Goal: Task Accomplishment & Management: Use online tool/utility

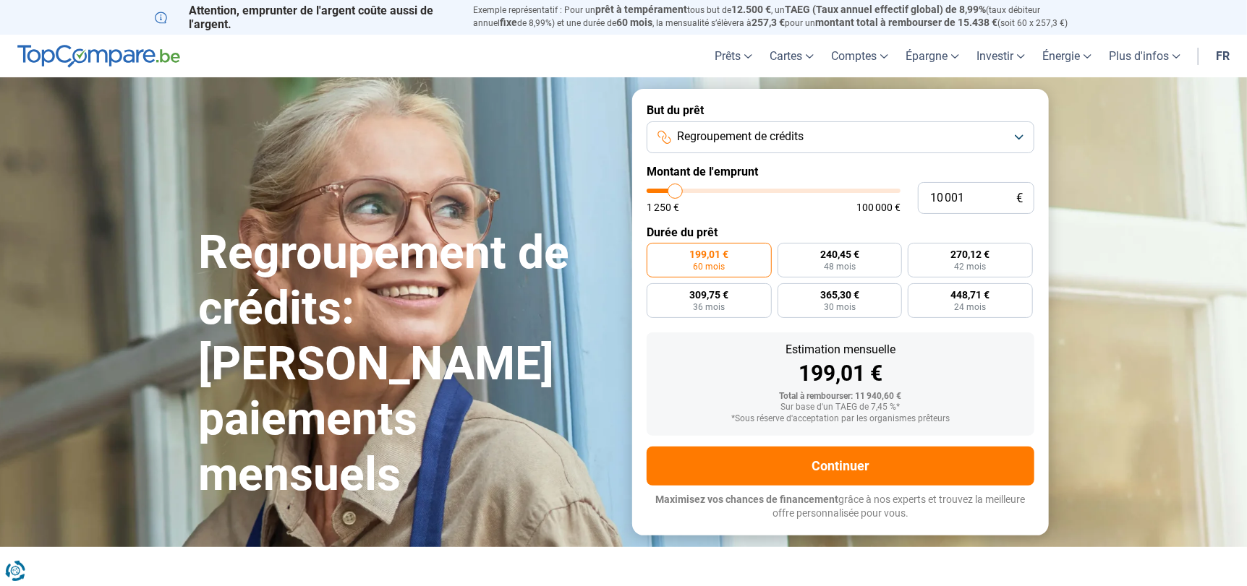
click at [1019, 137] on button "Regroupement de crédits" at bounding box center [840, 137] width 388 height 32
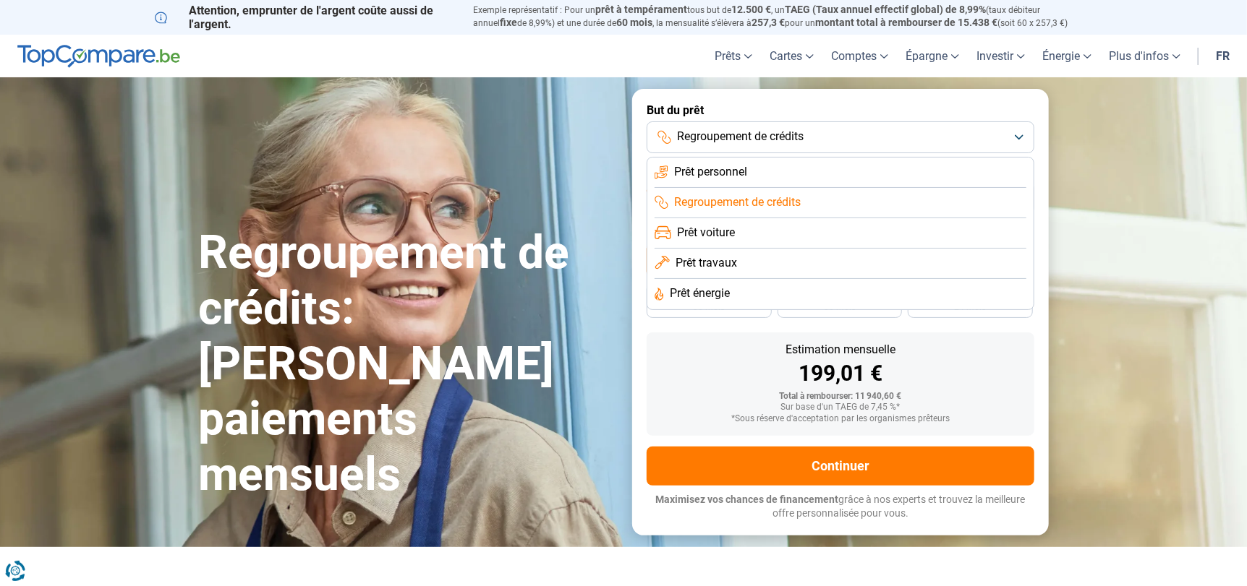
click at [758, 175] on li "Prêt personnel" at bounding box center [840, 173] width 372 height 30
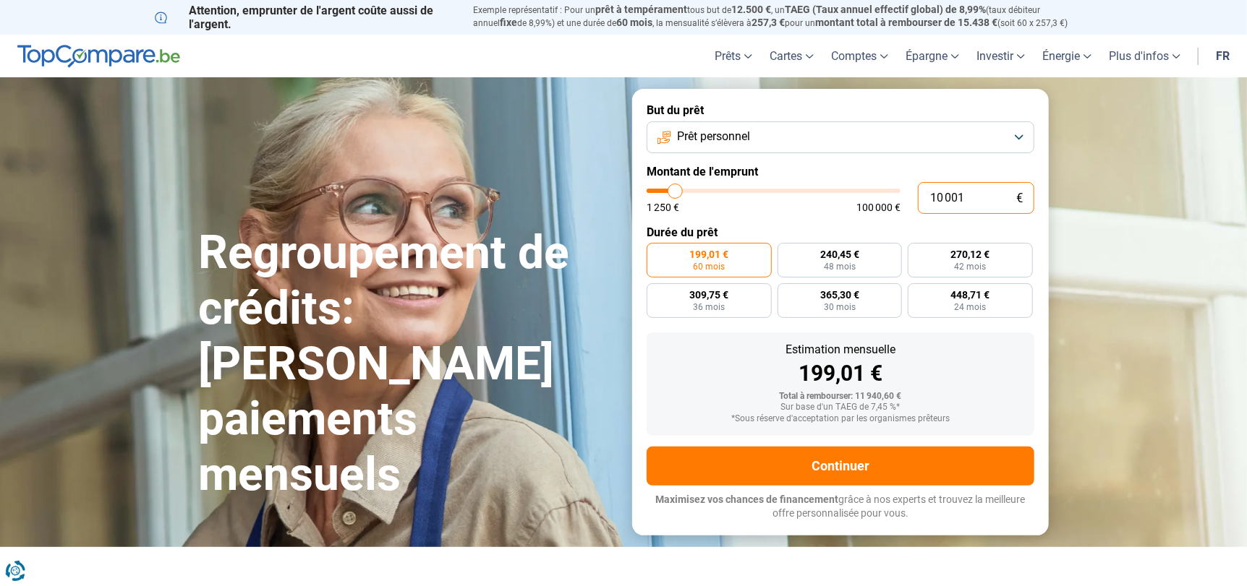
drag, startPoint x: 894, startPoint y: 201, endPoint x: 719, endPoint y: 214, distance: 176.2
click at [719, 214] on form "But du prêt Prêt personnel Montant de l'emprunt 10 001 € 1 250 € 100 000 € Duré…" at bounding box center [840, 312] width 417 height 446
type input "1"
type input "1250"
type input "15"
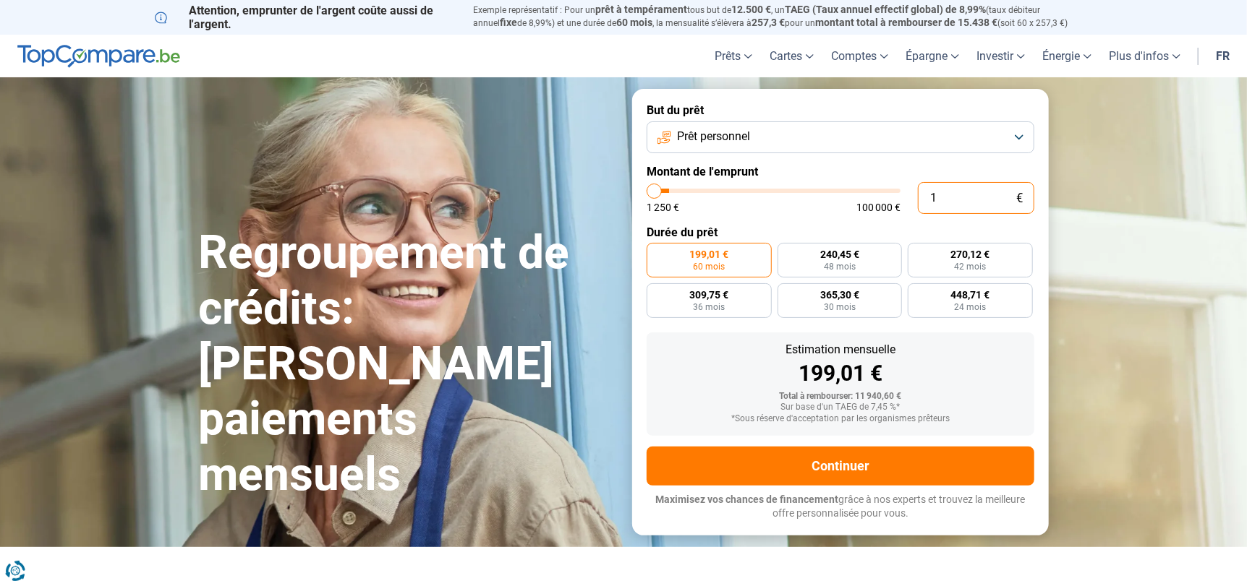
type input "1250"
type input "150"
type input "1250"
type input "1 500"
type input "1500"
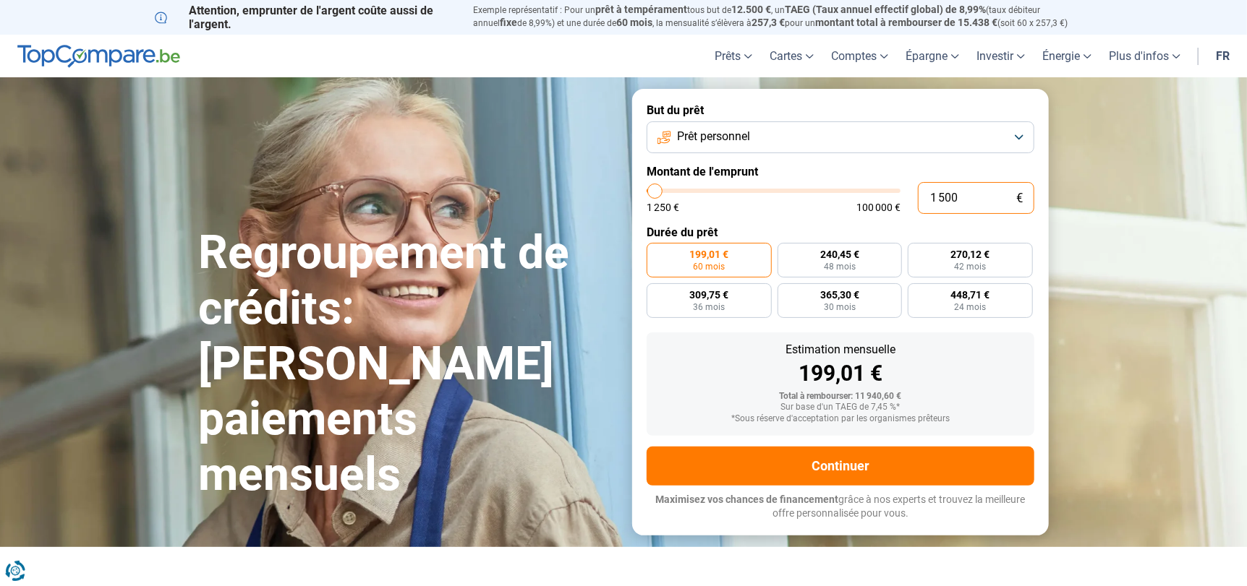
type input "15 001"
type input "15000"
radio input "false"
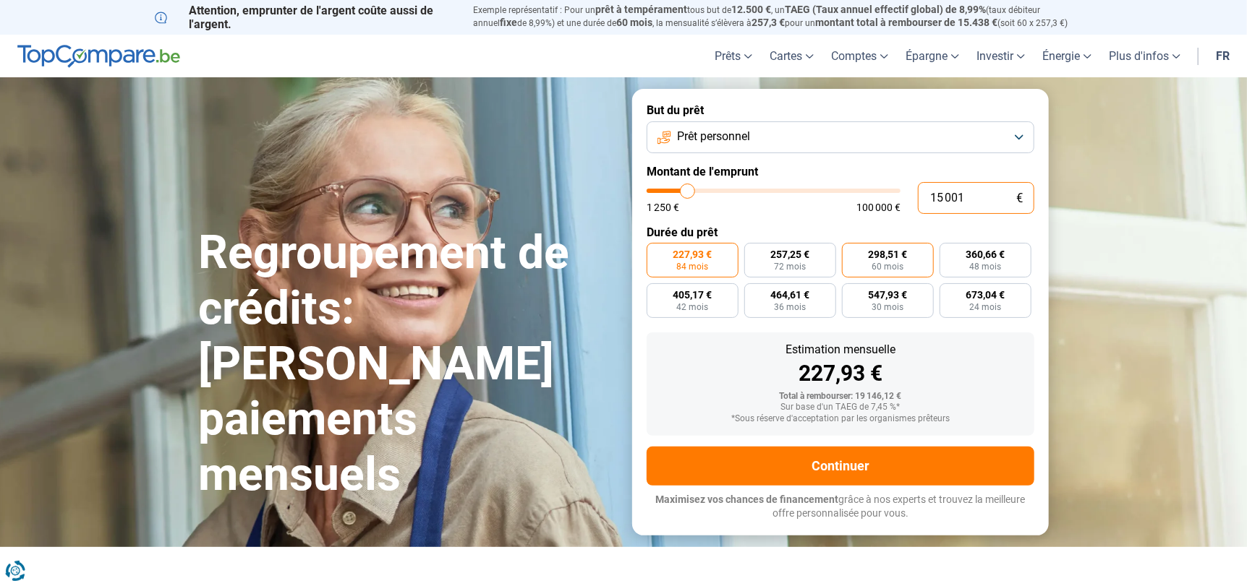
type input "15 001"
click at [888, 259] on span "298,51 €" at bounding box center [887, 254] width 39 height 10
click at [851, 252] on input "298,51 € 60 mois" at bounding box center [846, 247] width 9 height 9
radio input "true"
